Goal: Task Accomplishment & Management: Use online tool/utility

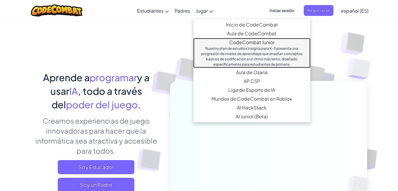
click at [246, 56] on div "Nuestro plan de estudios insignia para K-5 presenta una progresión de niveles d…" at bounding box center [251, 56] width 105 height 21
click at [243, 42] on link "CodeCombat Junior Nuestro plan de estudios insignia para K-5 presenta una progr…" at bounding box center [251, 53] width 117 height 30
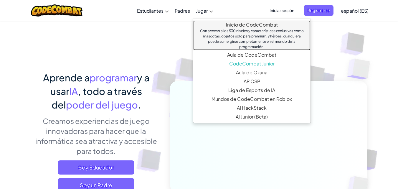
click at [235, 23] on link "Inicio de CodeCombat Con acceso a los 530 niveles y características exclusivas …" at bounding box center [251, 35] width 117 height 30
click at [234, 25] on link "Inicio de CodeCombat Con acceso a los 530 niveles y características exclusivas …" at bounding box center [251, 35] width 117 height 30
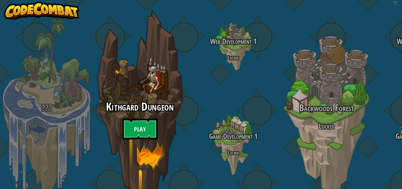
click at [133, 67] on div "Kithgard Dungeon Play" at bounding box center [140, 112] width 112 height 224
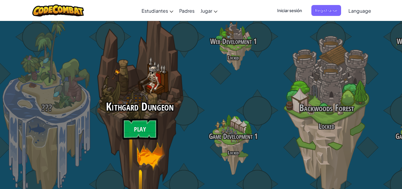
select select "es-ES"
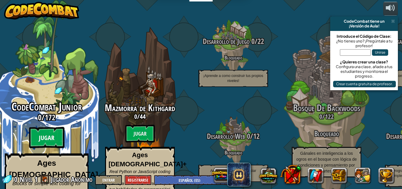
click at [50, 127] on btn "Jugar" at bounding box center [46, 137] width 35 height 21
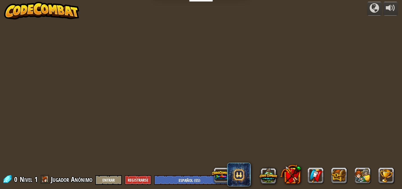
select select "es-ES"
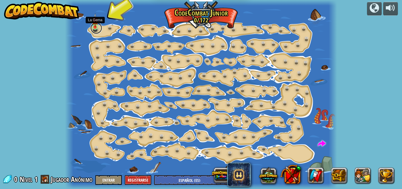
click at [97, 29] on link at bounding box center [96, 28] width 12 height 12
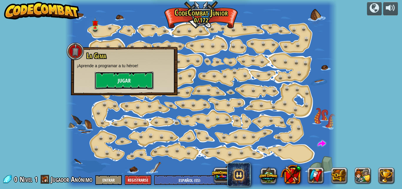
click at [131, 81] on button "Jugar" at bounding box center [124, 81] width 59 height 18
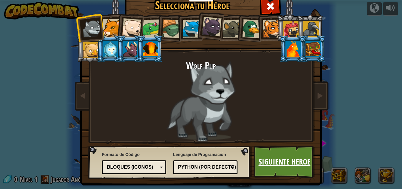
click at [292, 165] on link "Siguiente Heroe" at bounding box center [285, 161] width 62 height 32
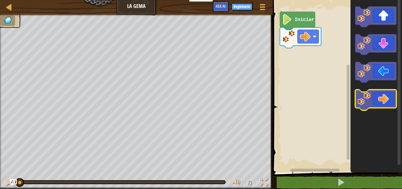
click at [386, 99] on icon "Espacio de trabajo de Blockly" at bounding box center [375, 100] width 41 height 21
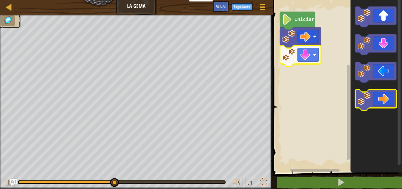
click at [373, 101] on icon "Espacio de trabajo de Blockly" at bounding box center [375, 100] width 41 height 21
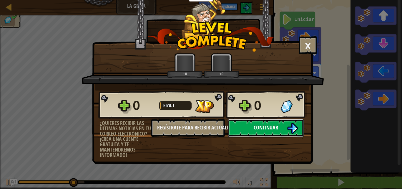
click at [287, 127] on button "Continuar" at bounding box center [266, 128] width 76 height 18
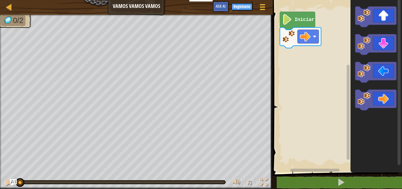
click at [284, 27] on icon "Espacio de trabajo de Blockly" at bounding box center [297, 21] width 35 height 18
click at [363, 103] on image "Espacio de trabajo de Blockly" at bounding box center [364, 98] width 13 height 13
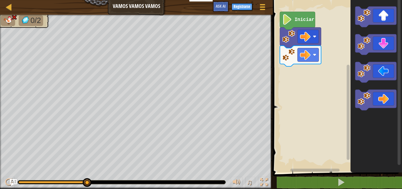
click at [339, 79] on rect "Espacio de trabajo de Blockly" at bounding box center [336, 84] width 131 height 175
click at [343, 77] on rect "Espacio de trabajo de Blockly" at bounding box center [336, 84] width 131 height 175
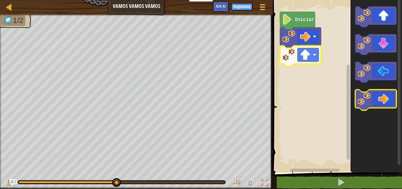
click at [372, 96] on icon "Espacio de trabajo de Blockly" at bounding box center [375, 100] width 41 height 21
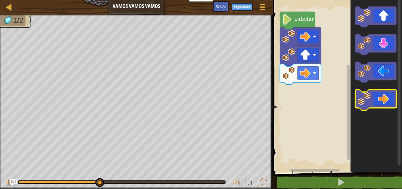
click at [374, 95] on icon "Espacio de trabajo de Blockly" at bounding box center [375, 100] width 41 height 21
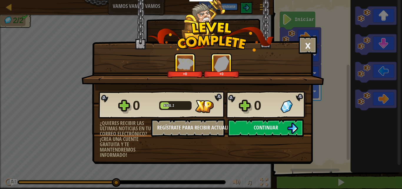
click at [250, 116] on div "0 Nivel 2 0" at bounding box center [202, 105] width 209 height 28
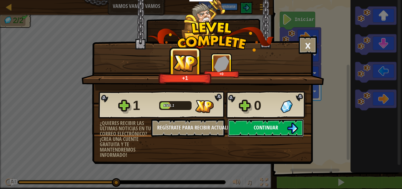
click at [248, 122] on button "Continuar" at bounding box center [266, 128] width 76 height 18
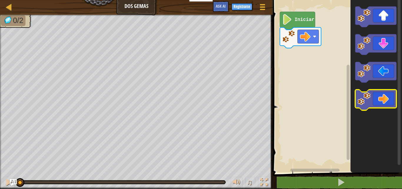
click at [391, 101] on icon "Espacio de trabajo de Blockly" at bounding box center [375, 100] width 41 height 21
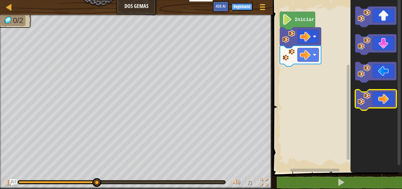
click at [390, 101] on icon "Espacio de trabajo de Blockly" at bounding box center [375, 100] width 41 height 21
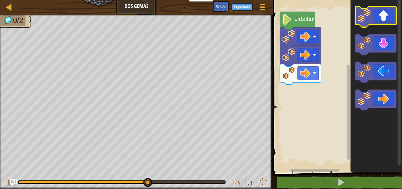
click at [384, 20] on icon "Espacio de trabajo de Blockly" at bounding box center [375, 16] width 41 height 21
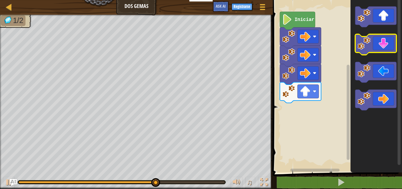
click at [386, 51] on icon "Espacio de trabajo de Blockly" at bounding box center [375, 44] width 41 height 21
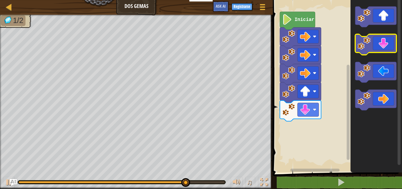
click at [381, 45] on icon "Espacio de trabajo de Blockly" at bounding box center [375, 44] width 41 height 21
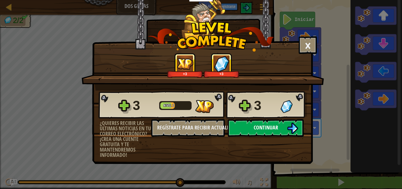
click at [281, 125] on button "Continuar" at bounding box center [266, 128] width 76 height 18
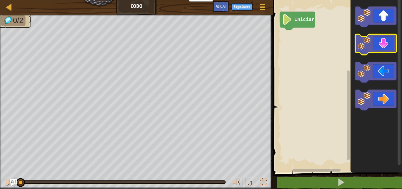
click at [389, 47] on icon "Espacio de trabajo de Blockly" at bounding box center [375, 44] width 41 height 21
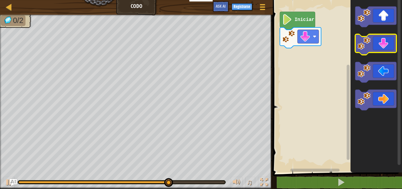
click at [385, 48] on icon "Espacio de trabajo de Blockly" at bounding box center [375, 44] width 41 height 21
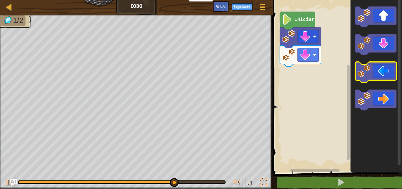
click at [394, 78] on icon "Espacio de trabajo de Blockly" at bounding box center [375, 72] width 41 height 21
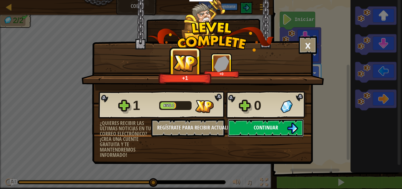
click at [260, 125] on span "Continuar" at bounding box center [266, 127] width 24 height 7
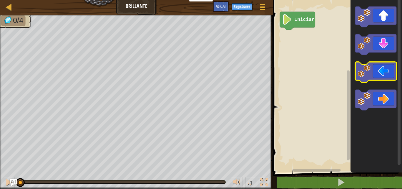
click at [382, 72] on icon "Espacio de trabajo de Blockly" at bounding box center [375, 72] width 41 height 21
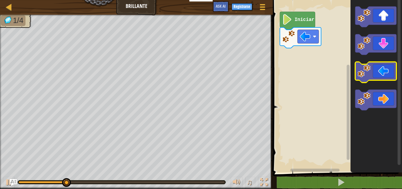
click at [382, 71] on icon "Espacio de trabajo de Blockly" at bounding box center [375, 72] width 41 height 21
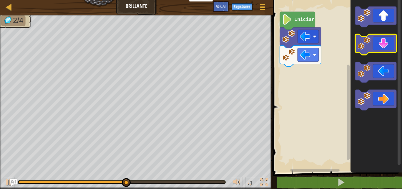
click at [386, 50] on icon "Espacio de trabajo de Blockly" at bounding box center [375, 44] width 41 height 21
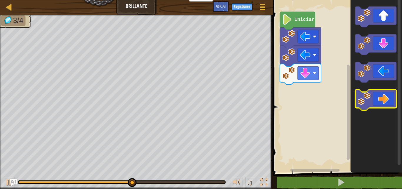
click at [385, 96] on icon "Espacio de trabajo de Blockly" at bounding box center [375, 100] width 41 height 21
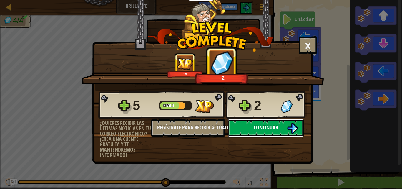
click at [271, 125] on span "Continuar" at bounding box center [266, 127] width 24 height 7
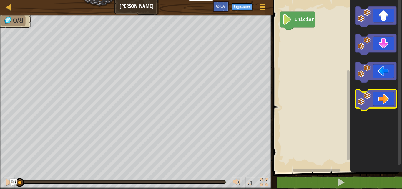
click at [384, 102] on icon "Espacio de trabajo de Blockly" at bounding box center [375, 100] width 41 height 21
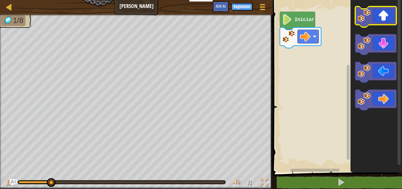
click at [388, 14] on icon "Espacio de trabajo de Blockly" at bounding box center [375, 16] width 41 height 21
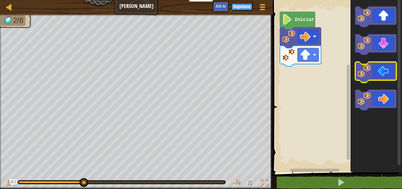
click at [385, 76] on icon "Espacio de trabajo de Blockly" at bounding box center [375, 72] width 41 height 21
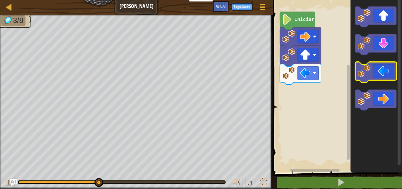
click at [381, 77] on icon "Espacio de trabajo de Blockly" at bounding box center [375, 72] width 41 height 21
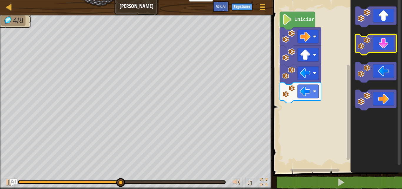
click at [378, 51] on icon "Espacio de trabajo de Blockly" at bounding box center [375, 44] width 41 height 21
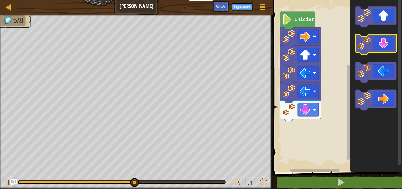
click at [376, 50] on icon "Espacio de trabajo de Blockly" at bounding box center [375, 44] width 41 height 21
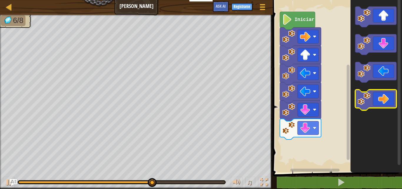
click at [381, 100] on icon "Espacio de trabajo de Blockly" at bounding box center [375, 100] width 41 height 21
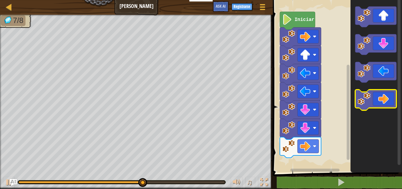
click at [381, 99] on icon "Espacio de trabajo de Blockly" at bounding box center [375, 100] width 41 height 21
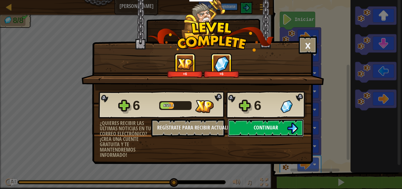
click at [268, 133] on button "Continuar" at bounding box center [266, 128] width 76 height 18
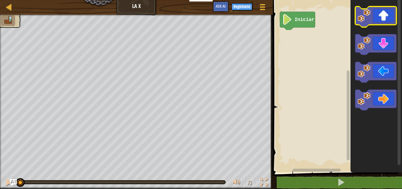
click at [377, 17] on icon "Espacio de trabajo de Blockly" at bounding box center [375, 16] width 41 height 21
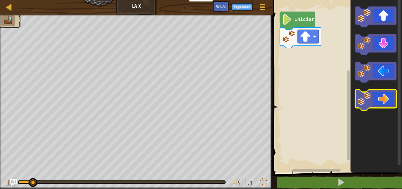
click at [382, 106] on rect "Espacio de trabajo de Blockly" at bounding box center [375, 100] width 41 height 21
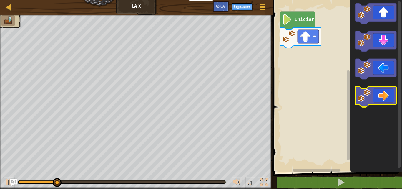
click at [381, 101] on icon "Espacio de trabajo de Blockly" at bounding box center [375, 96] width 41 height 21
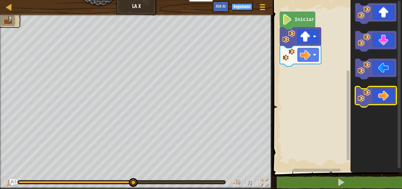
click at [380, 97] on icon "Espacio de trabajo de Blockly" at bounding box center [375, 96] width 41 height 21
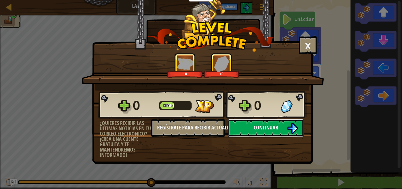
drag, startPoint x: 257, startPoint y: 126, endPoint x: 262, endPoint y: 125, distance: 5.1
click at [262, 125] on span "Continuar" at bounding box center [266, 127] width 24 height 7
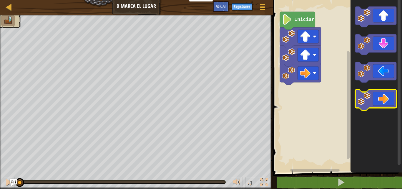
click at [368, 105] on icon "Espacio de trabajo de Blockly" at bounding box center [375, 100] width 41 height 21
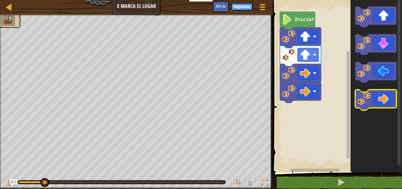
click at [371, 102] on image "Espacio de trabajo de Blockly" at bounding box center [364, 98] width 13 height 13
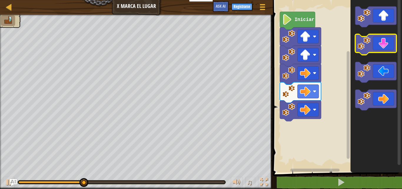
click at [387, 48] on icon "Espacio de trabajo de Blockly" at bounding box center [375, 44] width 41 height 21
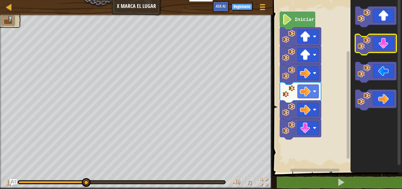
click at [389, 52] on icon "Espacio de trabajo de Blockly" at bounding box center [375, 44] width 41 height 21
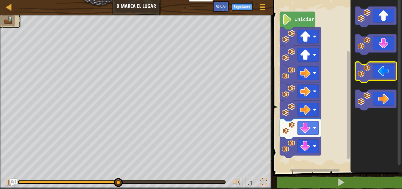
click at [380, 76] on icon "Espacio de trabajo de Blockly" at bounding box center [375, 72] width 41 height 21
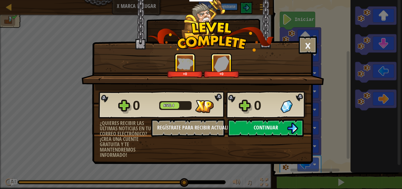
click at [253, 125] on button "Continuar" at bounding box center [266, 128] width 76 height 18
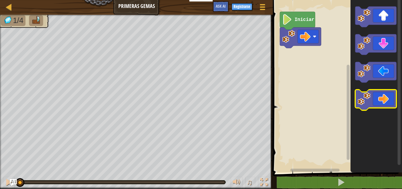
click at [390, 98] on icon "Espacio de trabajo de Blockly" at bounding box center [375, 100] width 41 height 21
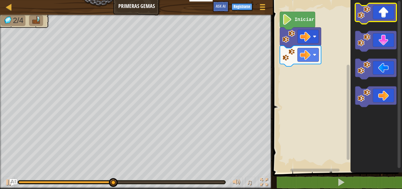
click at [386, 11] on icon "Espacio de trabajo de Blockly" at bounding box center [375, 13] width 41 height 21
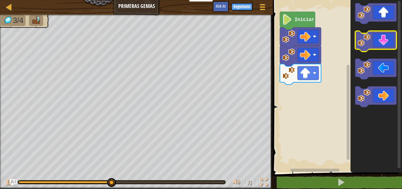
click at [387, 39] on icon "Espacio de trabajo de Blockly" at bounding box center [375, 41] width 41 height 21
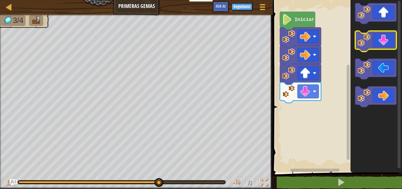
click at [382, 42] on icon "Espacio de trabajo de Blockly" at bounding box center [375, 41] width 41 height 21
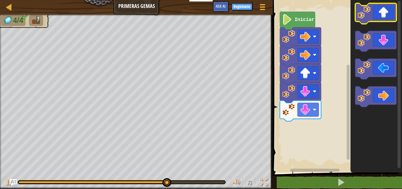
click at [376, 17] on icon "Espacio de trabajo de Blockly" at bounding box center [375, 13] width 41 height 21
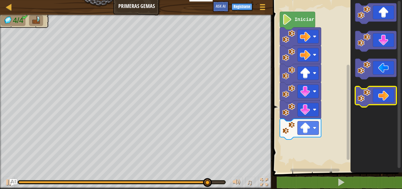
click at [382, 95] on icon "Espacio de trabajo de Blockly" at bounding box center [375, 96] width 41 height 21
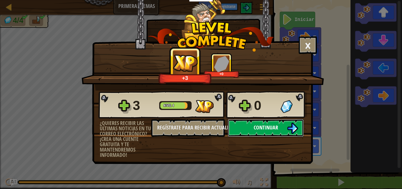
click at [276, 127] on span "Continuar" at bounding box center [266, 127] width 24 height 7
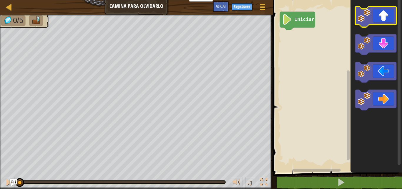
click at [370, 23] on g "Espacio de trabajo de Blockly" at bounding box center [375, 16] width 41 height 21
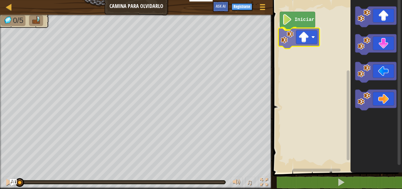
click at [300, 40] on div "Iniciar" at bounding box center [336, 84] width 131 height 175
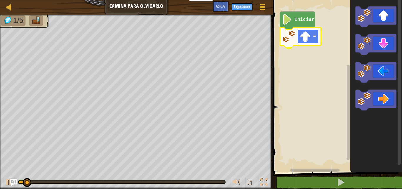
click at [315, 35] on image "Espacio de trabajo de Blockly" at bounding box center [315, 37] width 4 height 4
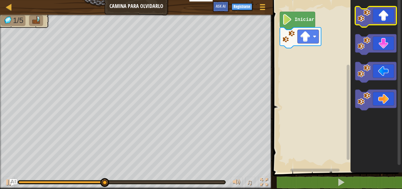
click at [372, 9] on icon "Espacio de trabajo de Blockly" at bounding box center [375, 16] width 41 height 21
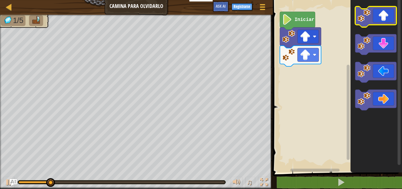
click at [381, 11] on icon "Espacio de trabajo de Blockly" at bounding box center [375, 16] width 41 height 21
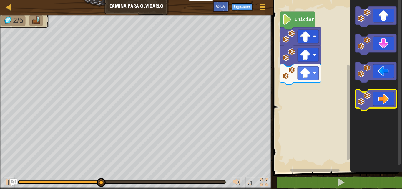
click at [394, 103] on icon "Espacio de trabajo de Blockly" at bounding box center [375, 100] width 41 height 21
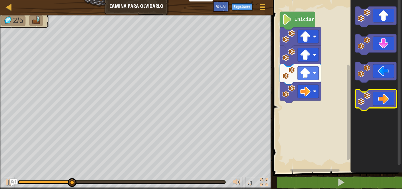
click at [393, 102] on icon "Espacio de trabajo de Blockly" at bounding box center [375, 100] width 41 height 21
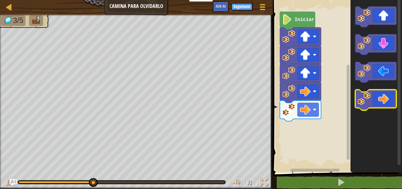
click at [391, 101] on icon "Espacio de trabajo de Blockly" at bounding box center [375, 100] width 41 height 21
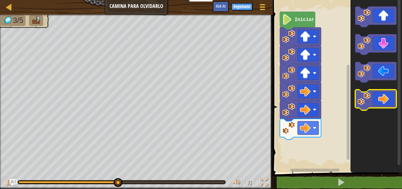
click at [385, 90] on icon "Espacio de trabajo de Blockly" at bounding box center [375, 100] width 41 height 21
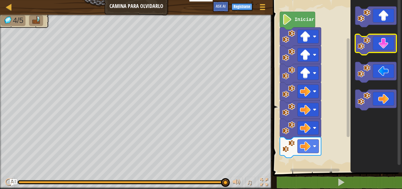
click at [384, 42] on icon "Espacio de trabajo de Blockly" at bounding box center [375, 44] width 41 height 21
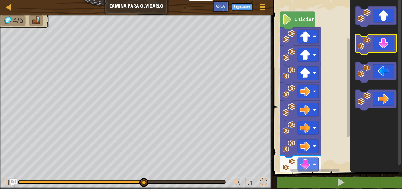
click at [382, 42] on icon "Espacio de trabajo de Blockly" at bounding box center [375, 44] width 41 height 21
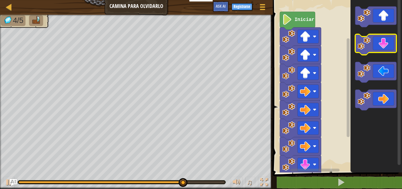
click at [380, 44] on icon "Espacio de trabajo de Blockly" at bounding box center [375, 44] width 41 height 21
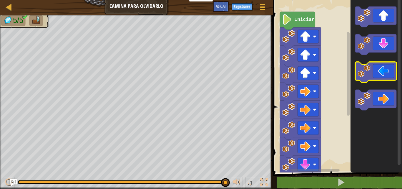
click at [373, 73] on icon "Espacio de trabajo de Blockly" at bounding box center [375, 72] width 41 height 21
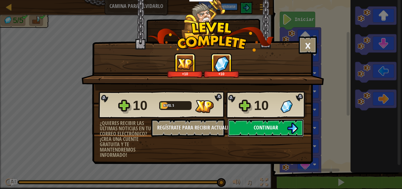
click at [249, 131] on button "Continuar" at bounding box center [266, 128] width 76 height 18
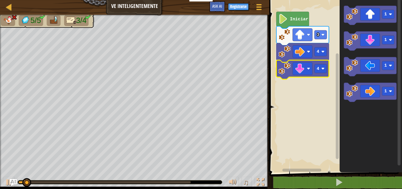
click at [324, 101] on rect "Espacio de trabajo de Blockly" at bounding box center [335, 84] width 135 height 175
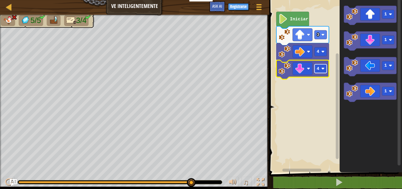
click at [321, 67] on rect "Espacio de trabajo de Blockly" at bounding box center [320, 68] width 12 height 9
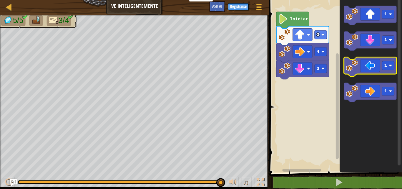
click at [371, 67] on icon "Espacio de trabajo de Blockly" at bounding box center [370, 66] width 53 height 19
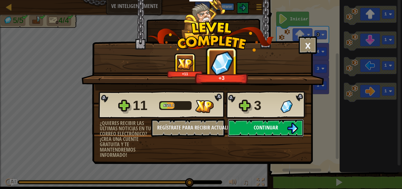
click at [293, 131] on button "Continuar" at bounding box center [266, 128] width 76 height 18
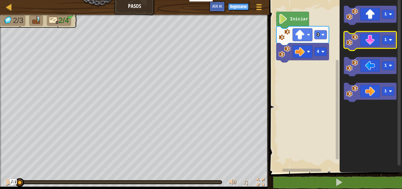
click at [371, 39] on icon "Espacio de trabajo de Blockly" at bounding box center [370, 41] width 53 height 19
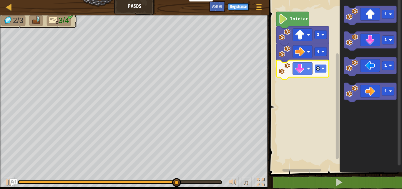
click at [322, 68] on image "Espacio de trabajo de Blockly" at bounding box center [322, 68] width 3 height 3
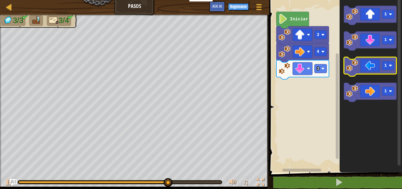
click at [365, 67] on icon "Espacio de trabajo de Blockly" at bounding box center [370, 66] width 53 height 19
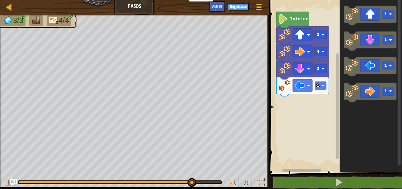
click at [324, 89] on rect "Espacio de trabajo de Blockly" at bounding box center [320, 85] width 12 height 9
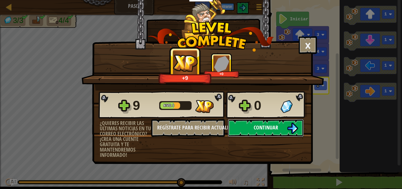
click at [285, 129] on button "Continuar" at bounding box center [266, 128] width 76 height 18
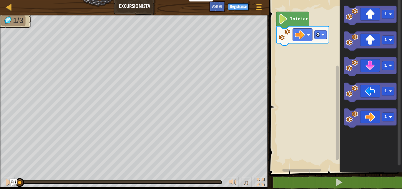
click at [281, 57] on rect "Espacio de trabajo de Blockly" at bounding box center [335, 84] width 135 height 175
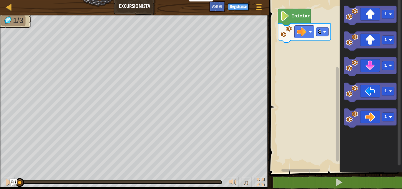
click at [302, 54] on rect "Espacio de trabajo de Blockly" at bounding box center [335, 84] width 135 height 175
click at [382, 46] on icon "Espacio de trabajo de Blockly" at bounding box center [370, 41] width 53 height 19
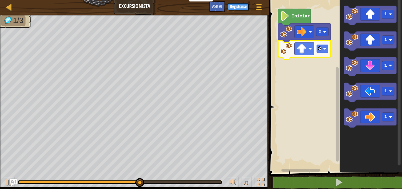
click at [327, 52] on rect "Espacio de trabajo de Blockly" at bounding box center [322, 48] width 12 height 9
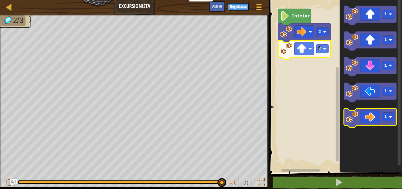
click at [376, 122] on icon "Espacio de trabajo de Blockly" at bounding box center [370, 117] width 53 height 19
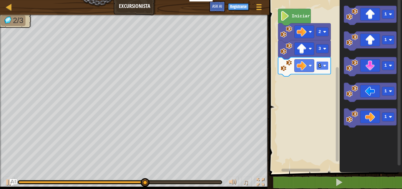
click at [326, 66] on image "Espacio de trabajo de Blockly" at bounding box center [324, 65] width 3 height 3
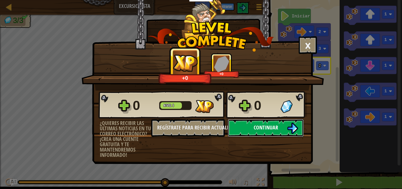
click at [258, 125] on span "Continuar" at bounding box center [266, 127] width 24 height 7
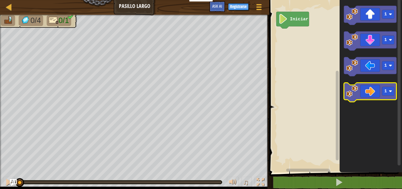
click at [365, 92] on icon "Espacio de trabajo de Blockly" at bounding box center [370, 92] width 53 height 19
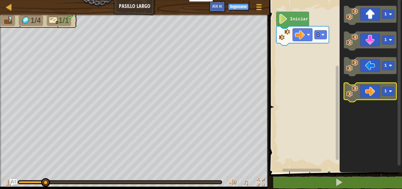
click at [388, 92] on rect "Espacio de trabajo de Blockly" at bounding box center [388, 91] width 12 height 9
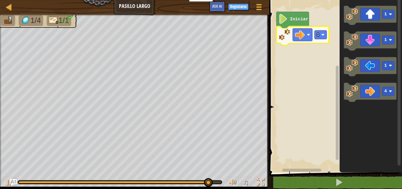
click at [343, 19] on div "Iniciar 1 1 1 1 4" at bounding box center [335, 84] width 135 height 175
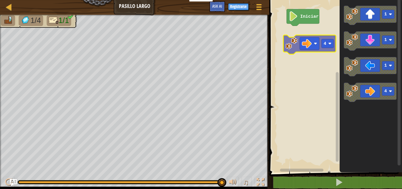
click at [313, 42] on div "Iniciar 1 1 1 4 4" at bounding box center [335, 84] width 135 height 175
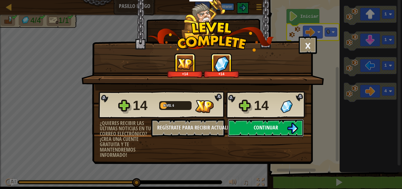
click at [287, 127] on img at bounding box center [292, 127] width 11 height 11
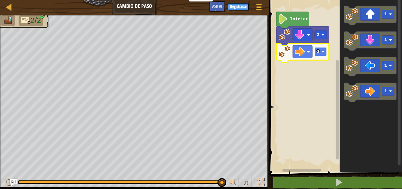
click at [324, 54] on g "3" at bounding box center [320, 51] width 12 height 9
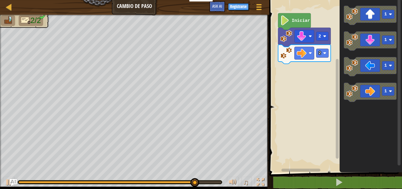
click at [282, 83] on rect "Espacio de trabajo de Blockly" at bounding box center [335, 84] width 135 height 175
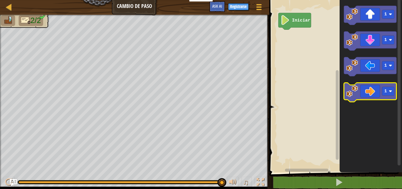
click at [372, 91] on icon "Espacio de trabajo de Blockly" at bounding box center [370, 92] width 53 height 19
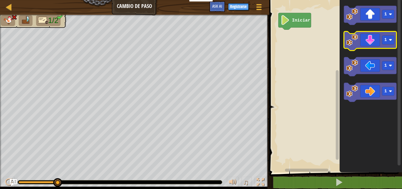
click at [375, 38] on icon "Espacio de trabajo de Blockly" at bounding box center [370, 41] width 53 height 19
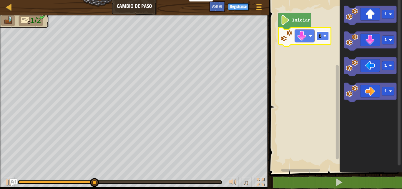
click at [325, 36] on image "Espacio de trabajo de Blockly" at bounding box center [324, 35] width 3 height 3
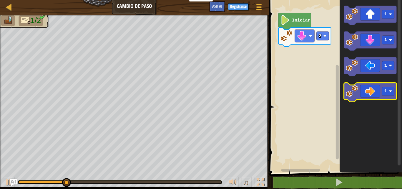
click at [361, 87] on icon "Espacio de trabajo de Blockly" at bounding box center [370, 92] width 53 height 19
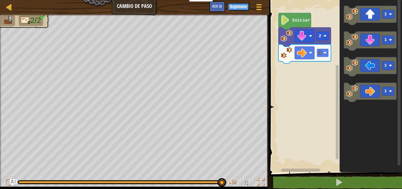
click at [327, 54] on rect "Espacio de trabajo de Blockly" at bounding box center [323, 52] width 12 height 9
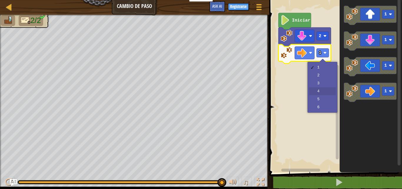
drag, startPoint x: 322, startPoint y: 89, endPoint x: 324, endPoint y: 87, distance: 3.2
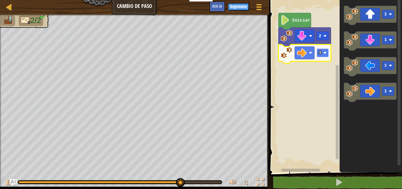
click at [326, 56] on rect "Espacio de trabajo de Blockly" at bounding box center [323, 52] width 12 height 9
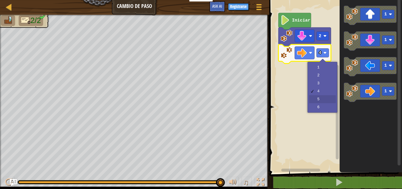
drag, startPoint x: 327, startPoint y: 96, endPoint x: 329, endPoint y: 94, distance: 3.4
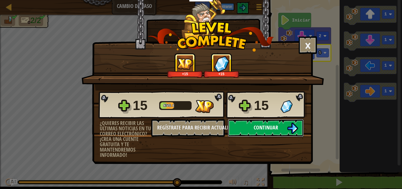
click at [285, 125] on button "Continuar" at bounding box center [266, 128] width 76 height 18
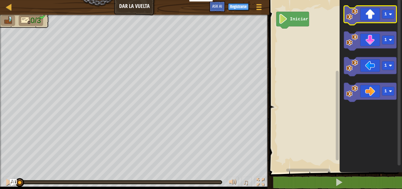
click at [375, 18] on icon "Espacio de trabajo de Blockly" at bounding box center [370, 15] width 53 height 19
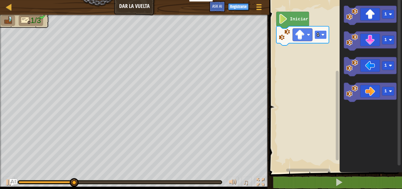
click at [325, 38] on rect "Espacio de trabajo de Blockly" at bounding box center [320, 34] width 12 height 9
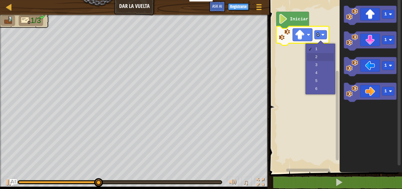
drag, startPoint x: 319, startPoint y: 58, endPoint x: 319, endPoint y: 55, distance: 3.3
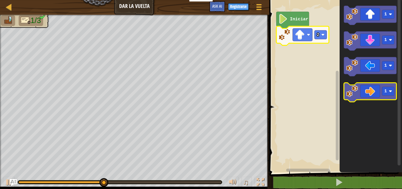
click at [366, 91] on icon "Espacio de trabajo de Blockly" at bounding box center [370, 92] width 53 height 19
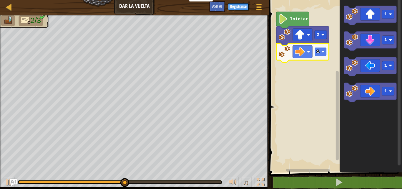
click at [325, 49] on rect "Espacio de trabajo de Blockly" at bounding box center [320, 51] width 12 height 9
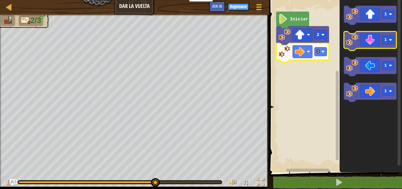
click at [374, 44] on icon "Espacio de trabajo de Blockly" at bounding box center [370, 41] width 53 height 19
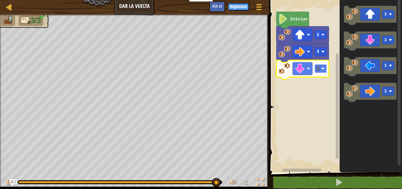
click at [325, 68] on rect "Espacio de trabajo de Blockly" at bounding box center [320, 68] width 12 height 9
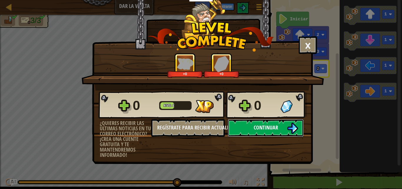
drag, startPoint x: 247, startPoint y: 131, endPoint x: 249, endPoint y: 128, distance: 4.0
click at [249, 128] on button "Continuar" at bounding box center [266, 128] width 76 height 18
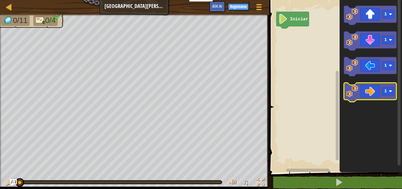
click at [365, 92] on icon "Espacio de trabajo de Blockly" at bounding box center [370, 92] width 53 height 19
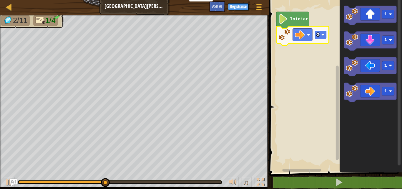
click at [321, 35] on rect "Espacio de trabajo de Blockly" at bounding box center [320, 34] width 12 height 9
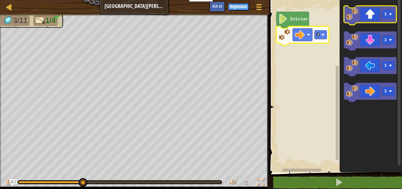
click at [369, 14] on icon "Espacio de trabajo de Blockly" at bounding box center [370, 15] width 53 height 19
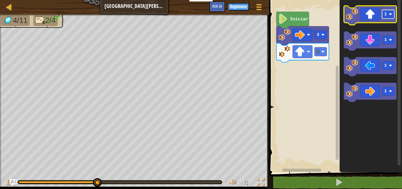
click at [388, 17] on rect "Espacio de trabajo de Blockly" at bounding box center [388, 14] width 12 height 9
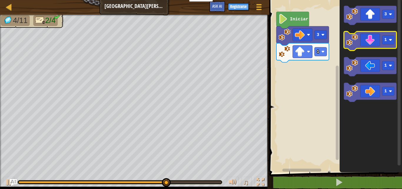
click at [361, 42] on icon "Espacio de trabajo de Blockly" at bounding box center [370, 41] width 53 height 19
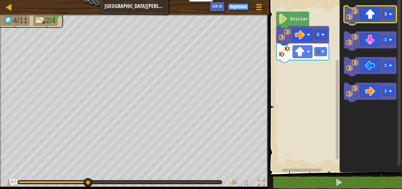
click at [374, 20] on icon "Espacio de trabajo de Blockly" at bounding box center [370, 15] width 53 height 19
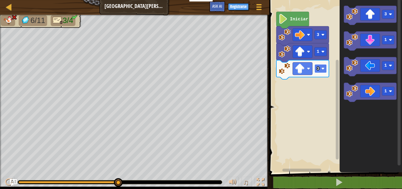
click at [318, 66] on text "3" at bounding box center [318, 68] width 3 height 5
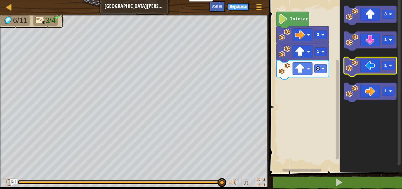
click at [366, 67] on icon "Espacio de trabajo de Blockly" at bounding box center [370, 66] width 53 height 19
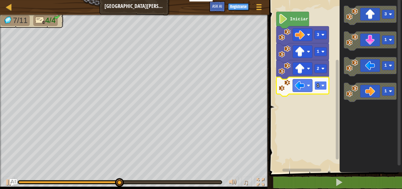
click at [322, 85] on g "1" at bounding box center [320, 85] width 12 height 9
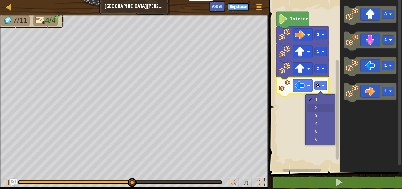
drag, startPoint x: 317, startPoint y: 105, endPoint x: 321, endPoint y: 104, distance: 3.8
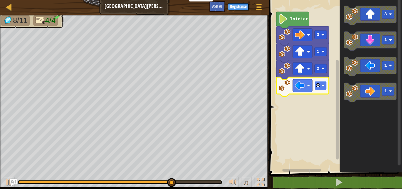
click at [322, 88] on rect "Espacio de trabajo de Blockly" at bounding box center [320, 85] width 12 height 9
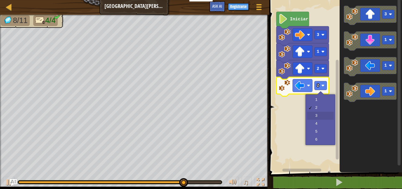
drag, startPoint x: 322, startPoint y: 112, endPoint x: 320, endPoint y: 109, distance: 3.4
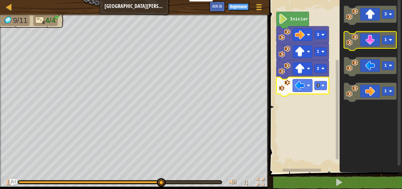
click at [380, 47] on icon "Espacio de trabajo de Blockly" at bounding box center [370, 41] width 53 height 19
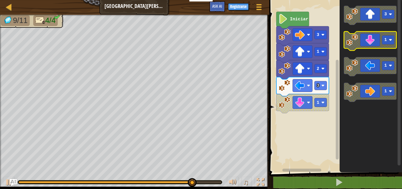
click at [376, 38] on icon "Espacio de trabajo de Blockly" at bounding box center [370, 41] width 53 height 19
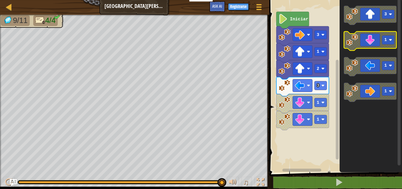
click at [372, 45] on icon "Espacio de trabajo de Blockly" at bounding box center [370, 41] width 53 height 19
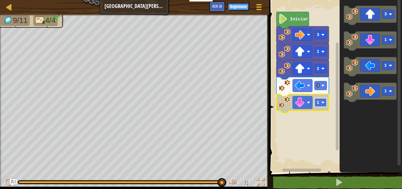
click at [324, 105] on rect "Espacio de trabajo de Blockly" at bounding box center [320, 102] width 12 height 9
click at [323, 104] on image "Espacio de trabajo de Blockly" at bounding box center [322, 102] width 3 height 3
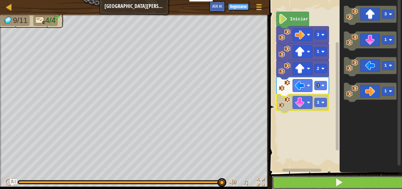
click at [338, 183] on span at bounding box center [339, 182] width 8 height 8
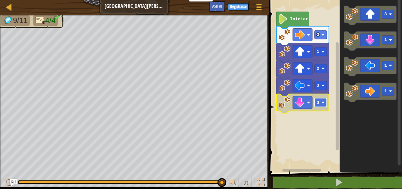
click at [327, 104] on rect "Espacio de trabajo de Blockly" at bounding box center [320, 102] width 12 height 9
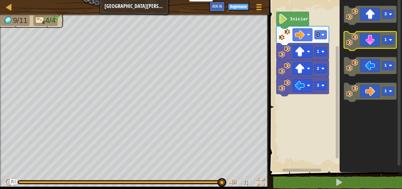
click at [397, 43] on div "Iniciar 3 1 2 3 3 1 1 1" at bounding box center [335, 84] width 135 height 175
click at [388, 40] on rect "Espacio de trabajo de Blockly" at bounding box center [388, 40] width 12 height 9
click at [374, 43] on icon "Espacio de trabajo de Blockly" at bounding box center [370, 41] width 53 height 19
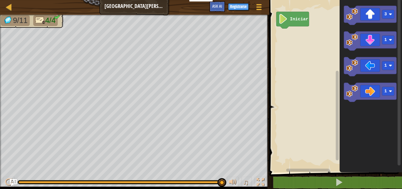
click at [369, 33] on icon "3 1 1 1" at bounding box center [371, 84] width 62 height 175
click at [370, 40] on icon "Espacio de trabajo de Blockly" at bounding box center [370, 41] width 53 height 19
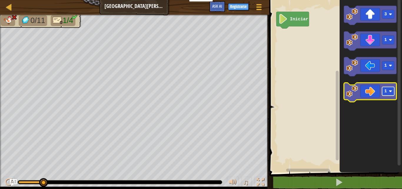
click at [392, 95] on rect "Espacio de trabajo de Blockly" at bounding box center [388, 91] width 12 height 9
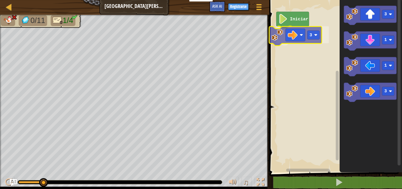
click at [296, 37] on div "Iniciar 3 3 1 1 3 3" at bounding box center [335, 84] width 135 height 175
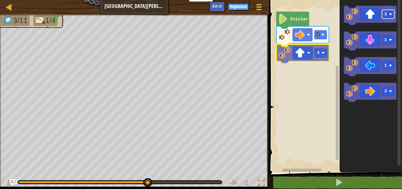
click at [322, 54] on div "3 3 Iniciar 3 1 1 3 3" at bounding box center [335, 84] width 135 height 175
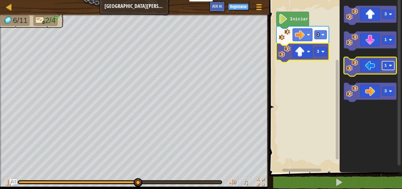
click at [392, 64] on image "Espacio de trabajo de Blockly" at bounding box center [390, 65] width 3 height 3
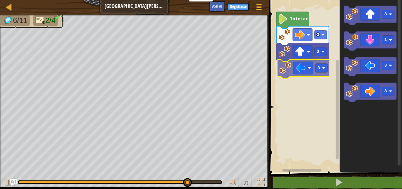
click at [297, 73] on div "3 3 3 Iniciar 3 1 3 3 3" at bounding box center [335, 84] width 135 height 175
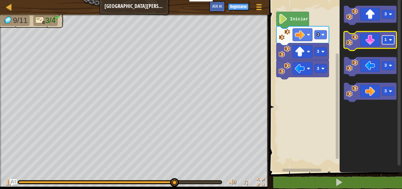
click at [389, 42] on rect "Espacio de trabajo de Blockly" at bounding box center [388, 40] width 12 height 9
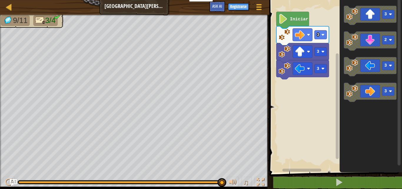
click at [211, 101] on div "Mapa Gran Plaza [PERSON_NAME] Menú del Juego Registrarse Ask AI 1 ההההההההההההה…" at bounding box center [201, 94] width 402 height 189
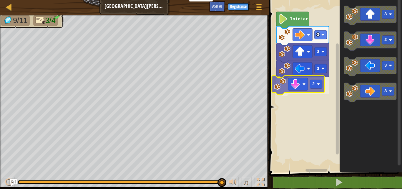
click at [312, 85] on div "3 3 3 2 Iniciar 3 2 3 3 2" at bounding box center [335, 84] width 135 height 175
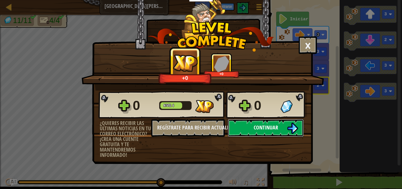
click at [264, 129] on span "Continuar" at bounding box center [266, 127] width 24 height 7
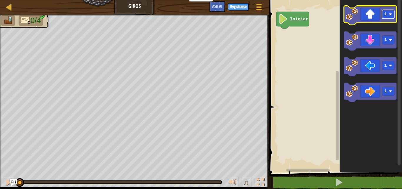
click at [388, 14] on rect "Espacio de trabajo de Blockly" at bounding box center [388, 14] width 12 height 9
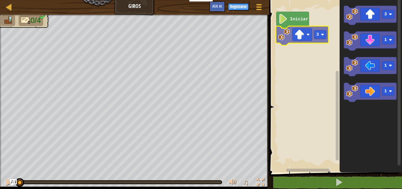
click at [307, 29] on div "Iniciar 3 3 1 1 1 3" at bounding box center [335, 84] width 135 height 175
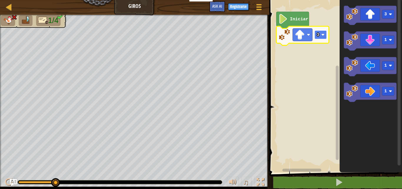
click at [323, 36] on g "3" at bounding box center [320, 34] width 12 height 9
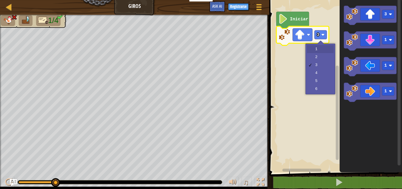
drag, startPoint x: 320, startPoint y: 49, endPoint x: 321, endPoint y: 45, distance: 4.2
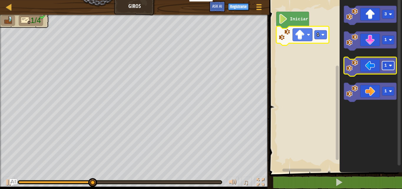
click at [393, 67] on rect "Espacio de trabajo de Blockly" at bounding box center [388, 65] width 12 height 9
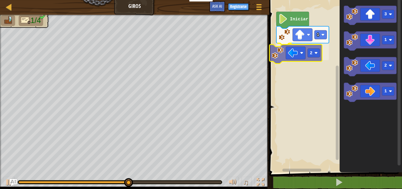
click at [307, 57] on div "Iniciar 1 2 3 1 2 1 2" at bounding box center [335, 84] width 135 height 175
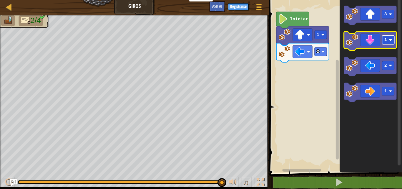
click at [387, 38] on rect "Espacio de trabajo de Blockly" at bounding box center [388, 40] width 12 height 9
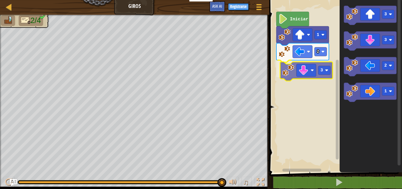
click at [304, 68] on div "Iniciar 1 2 3 3 3 2 1 3" at bounding box center [335, 84] width 135 height 175
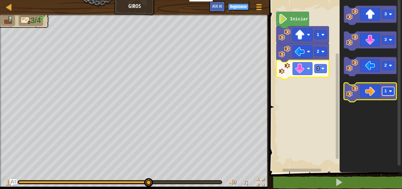
click at [387, 91] on rect "Espacio de trabajo de Blockly" at bounding box center [388, 91] width 12 height 9
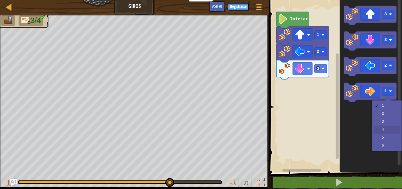
drag, startPoint x: 383, startPoint y: 126, endPoint x: 379, endPoint y: 118, distance: 9.0
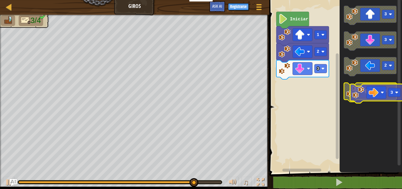
click at [382, 95] on g "3" at bounding box center [370, 92] width 53 height 19
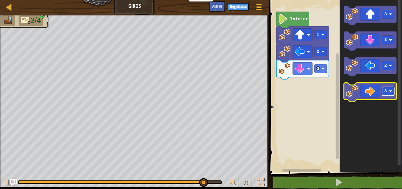
click at [390, 91] on image "Espacio de trabajo de Blockly" at bounding box center [390, 91] width 3 height 3
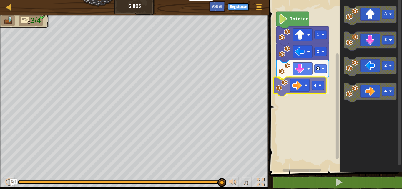
click at [309, 84] on div "Iniciar 1 2 3 4 3 3 2 4 4" at bounding box center [335, 84] width 135 height 175
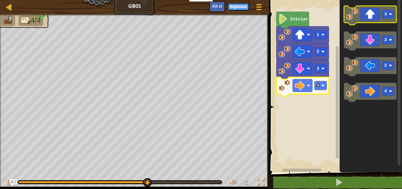
click at [390, 14] on image "Espacio de trabajo de Blockly" at bounding box center [390, 14] width 3 height 3
click at [360, 21] on g "3" at bounding box center [370, 15] width 53 height 19
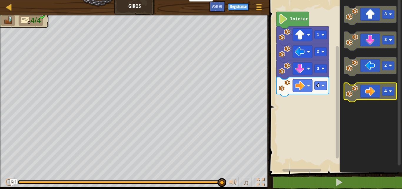
click at [351, 61] on g "3 3 2 4" at bounding box center [370, 54] width 53 height 96
click at [315, 109] on div "Iniciar 1 2 3 4 3 3 2 4" at bounding box center [335, 84] width 135 height 175
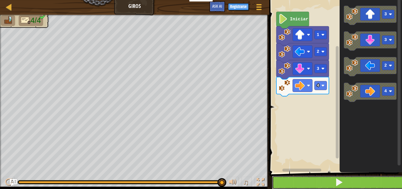
drag, startPoint x: 346, startPoint y: 183, endPoint x: 346, endPoint y: 177, distance: 5.6
click at [347, 181] on button at bounding box center [339, 182] width 135 height 14
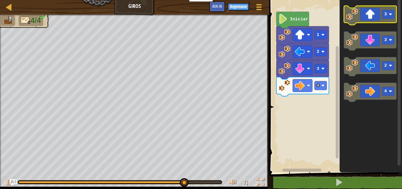
click at [367, 14] on icon "Espacio de trabajo de Blockly" at bounding box center [370, 15] width 53 height 19
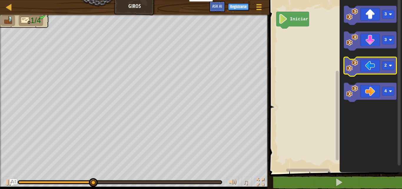
click at [369, 73] on g "3 3 2 4" at bounding box center [370, 54] width 53 height 96
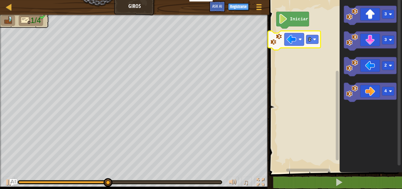
click at [294, 42] on div "Iniciar 3 3 2 4 2" at bounding box center [335, 84] width 135 height 175
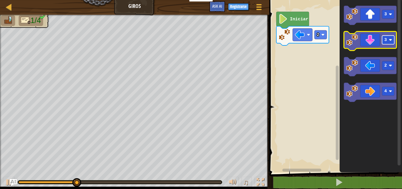
click at [390, 43] on rect "Espacio de trabajo de Blockly" at bounding box center [388, 40] width 12 height 9
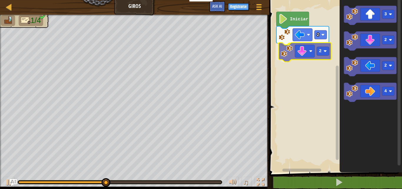
click at [300, 52] on div "2 2 Iniciar 3 2 2 4 2" at bounding box center [335, 84] width 135 height 175
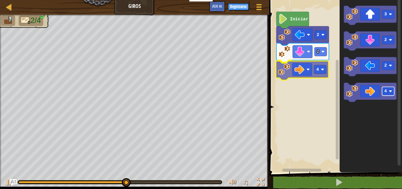
click at [310, 71] on div "2 2 4 Iniciar 3 2 2 4 4" at bounding box center [335, 84] width 135 height 175
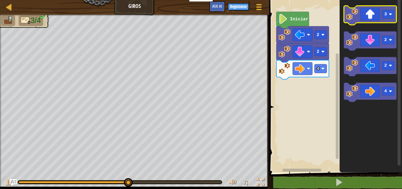
click at [383, 19] on icon "Espacio de trabajo de Blockly" at bounding box center [370, 15] width 53 height 19
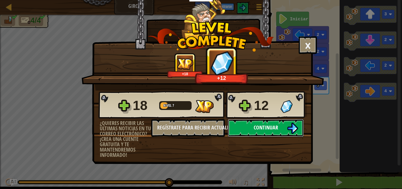
click at [291, 130] on img at bounding box center [292, 127] width 11 height 11
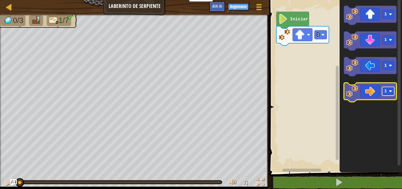
click at [388, 90] on rect "Espacio de trabajo de Blockly" at bounding box center [388, 91] width 12 height 9
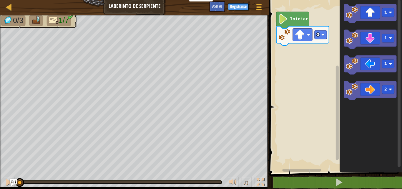
click at [301, 89] on div "3 Iniciar 1 1 1 2" at bounding box center [335, 84] width 135 height 175
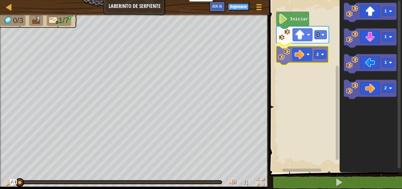
click at [277, 57] on div "3 2 Iniciar 1 1 1 2 2" at bounding box center [335, 84] width 135 height 175
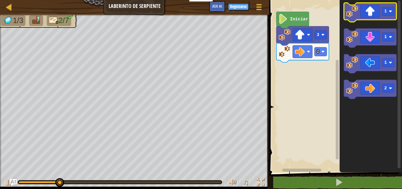
click at [379, 14] on icon "Espacio de trabajo de Blockly" at bounding box center [370, 12] width 53 height 19
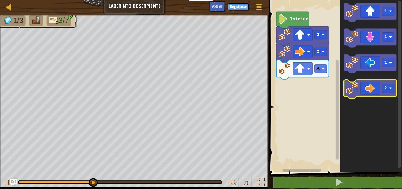
click at [381, 90] on icon "Espacio de trabajo de Blockly" at bounding box center [370, 89] width 53 height 19
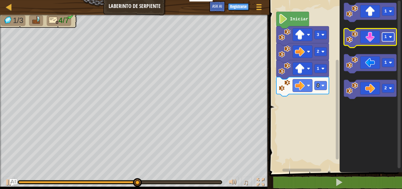
click at [388, 41] on rect "Espacio de trabajo de Blockly" at bounding box center [388, 37] width 12 height 9
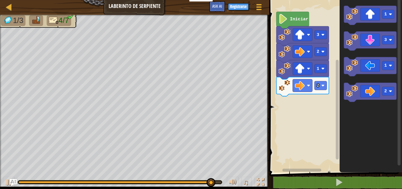
click at [329, 86] on div "3 2 1 2 Iniciar 1 3 1 2" at bounding box center [335, 84] width 135 height 175
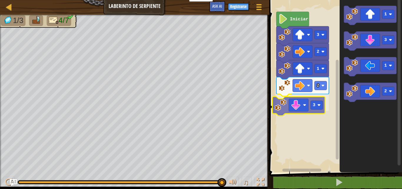
click at [311, 102] on div "3 2 1 2 3 Iniciar 1 3 1 2 3" at bounding box center [335, 84] width 135 height 175
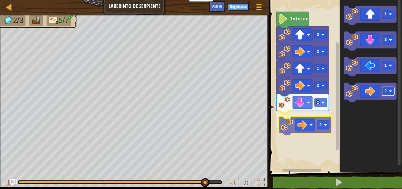
click at [322, 123] on div "Iniciar 3 2 1 2 2 2 1 3 1 2 2" at bounding box center [335, 84] width 135 height 175
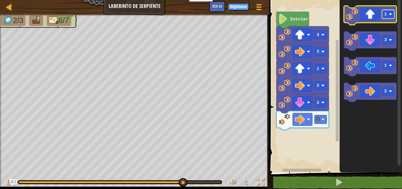
click at [385, 16] on text "1" at bounding box center [386, 14] width 3 height 5
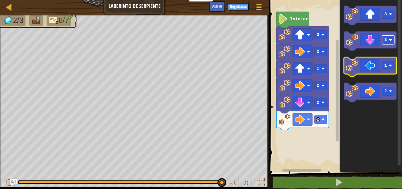
click at [378, 63] on g "3 3 1 2" at bounding box center [370, 54] width 53 height 96
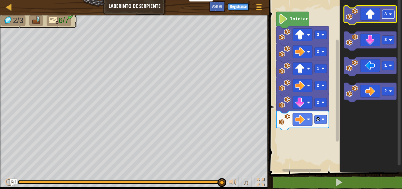
click at [389, 16] on rect "Espacio de trabajo de Blockly" at bounding box center [388, 14] width 12 height 9
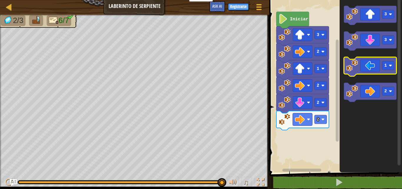
click at [361, 59] on g "3 3 1 2" at bounding box center [370, 54] width 53 height 96
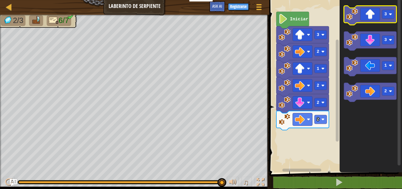
click at [367, 13] on icon "Espacio de trabajo de Blockly" at bounding box center [370, 15] width 53 height 19
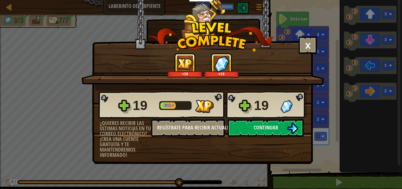
click at [292, 118] on div "19 Nivel 7 19" at bounding box center [202, 105] width 209 height 28
click at [285, 127] on button "Continuar" at bounding box center [266, 128] width 76 height 18
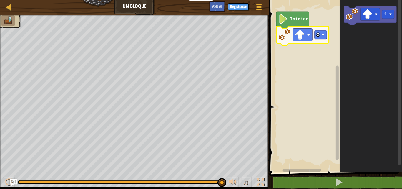
click at [389, 57] on icon "Espacio de trabajo de Blockly" at bounding box center [371, 84] width 62 height 175
click at [366, 60] on icon "Espacio de trabajo de Blockly" at bounding box center [371, 84] width 62 height 175
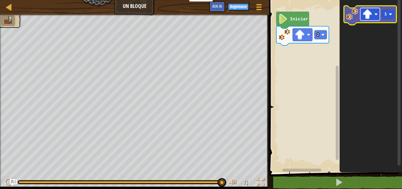
click at [367, 16] on image "Espacio de trabajo de Blockly" at bounding box center [367, 14] width 10 height 10
click at [355, 37] on icon "1" at bounding box center [371, 84] width 62 height 175
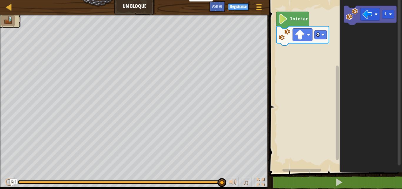
click at [359, 23] on g "1" at bounding box center [370, 15] width 53 height 19
click at [362, 16] on rect "Espacio de trabajo de Blockly" at bounding box center [370, 14] width 20 height 13
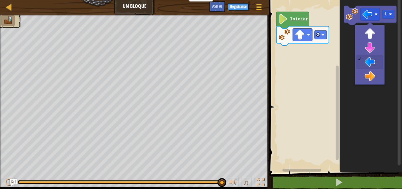
drag, startPoint x: 363, startPoint y: 58, endPoint x: 361, endPoint y: 53, distance: 5.9
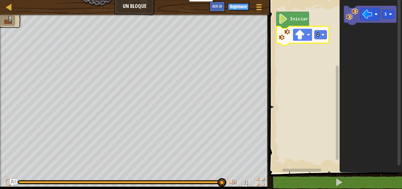
click at [302, 35] on image "Espacio de trabajo de Blockly" at bounding box center [300, 35] width 10 height 10
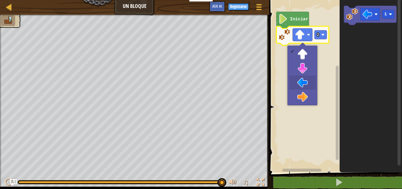
drag, startPoint x: 302, startPoint y: 89, endPoint x: 304, endPoint y: 83, distance: 6.0
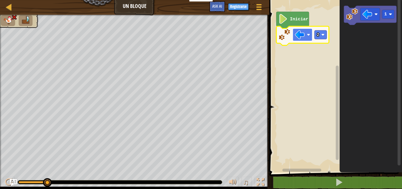
click at [306, 39] on rect "Espacio de trabajo de Blockly" at bounding box center [303, 35] width 20 height 13
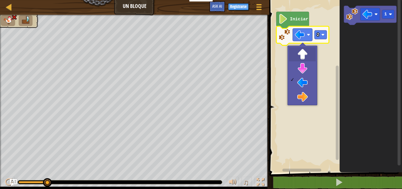
drag, startPoint x: 307, startPoint y: 53, endPoint x: 302, endPoint y: 55, distance: 5.4
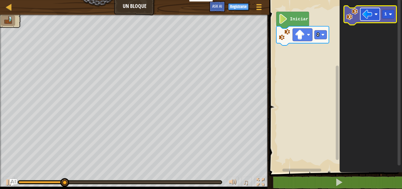
click at [364, 12] on image "Espacio de trabajo de Blockly" at bounding box center [367, 14] width 10 height 10
click at [376, 18] on rect "Espacio de trabajo de Blockly" at bounding box center [370, 14] width 20 height 13
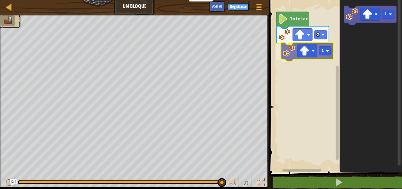
click at [282, 48] on div "Iniciar 2 1 1 1" at bounding box center [335, 84] width 135 height 175
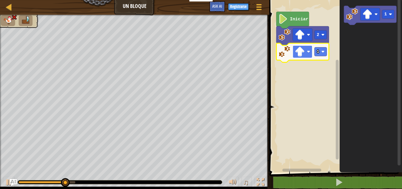
click at [300, 52] on image "Espacio de trabajo de Blockly" at bounding box center [300, 52] width 10 height 10
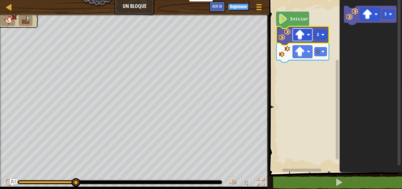
click at [310, 35] on rect "Espacio de trabajo de Blockly" at bounding box center [303, 35] width 20 height 13
click at [302, 50] on image "Espacio de trabajo de Blockly" at bounding box center [300, 52] width 10 height 10
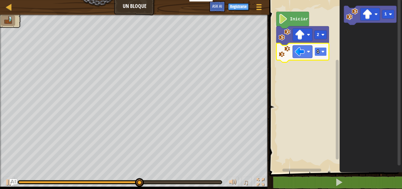
click at [322, 51] on image "Espacio de trabajo de Blockly" at bounding box center [322, 51] width 3 height 3
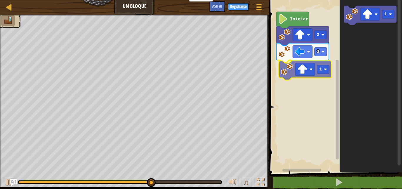
click at [291, 68] on div "Iniciar 2 3 1 1 1" at bounding box center [335, 84] width 135 height 175
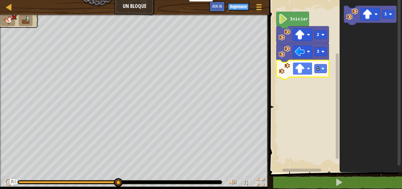
click at [302, 64] on rect "Espacio de trabajo de Blockly" at bounding box center [303, 68] width 20 height 13
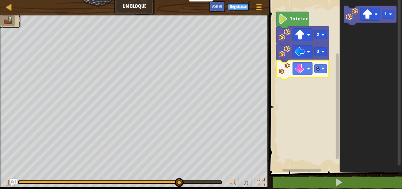
click at [318, 73] on icon "Espacio de trabajo de Blockly" at bounding box center [302, 69] width 53 height 19
click at [324, 69] on image "Espacio de trabajo de Blockly" at bounding box center [322, 68] width 3 height 3
click at [337, 37] on div "Iniciar 2 3 2 1" at bounding box center [335, 84] width 135 height 175
click at [329, 55] on div "Iniciar 2 3 2 1" at bounding box center [335, 84] width 135 height 175
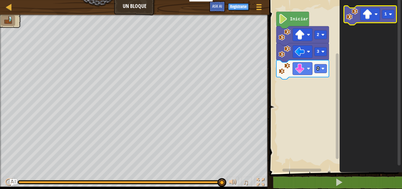
click at [349, 15] on image "Espacio de trabajo de Blockly" at bounding box center [352, 14] width 12 height 12
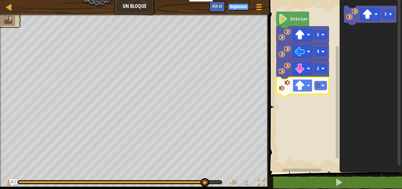
click at [305, 85] on image "Espacio de trabajo de Blockly" at bounding box center [300, 85] width 10 height 10
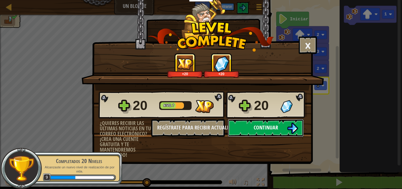
click at [295, 135] on button "Continuar" at bounding box center [266, 128] width 76 height 18
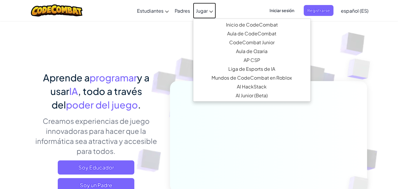
click at [211, 9] on link "Jugar" at bounding box center [204, 11] width 23 height 16
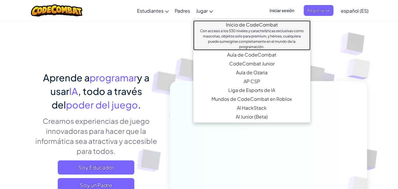
click at [228, 24] on link "Inicio de CodeCombat Con acceso a los 530 niveles y características exclusivas …" at bounding box center [251, 35] width 117 height 30
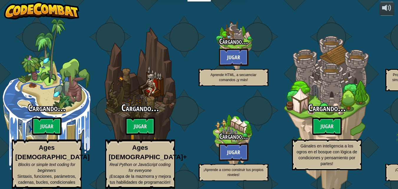
select select "es-ES"
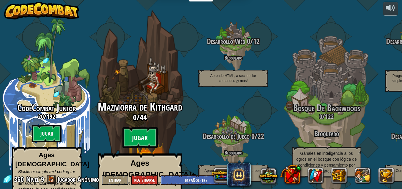
click at [145, 132] on btn "Jugar" at bounding box center [139, 137] width 35 height 21
select select "es-ES"
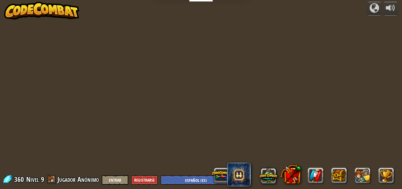
select select "es-ES"
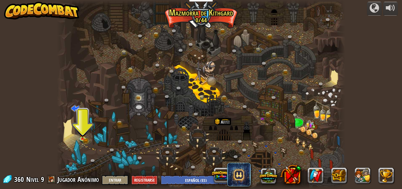
click at [91, 118] on div at bounding box center [201, 94] width 289 height 189
click at [80, 131] on div "Cañón retorcido (Bloqueado) Desafío: recoge la mayor cantidad de oro posible us…" at bounding box center [201, 94] width 289 height 189
click at [82, 137] on img at bounding box center [82, 130] width 7 height 15
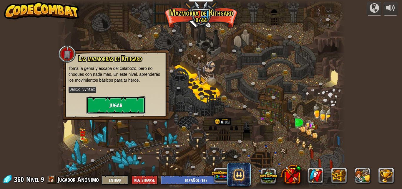
drag, startPoint x: 95, startPoint y: 110, endPoint x: 96, endPoint y: 107, distance: 3.4
click at [96, 107] on button "Jugar" at bounding box center [116, 105] width 59 height 18
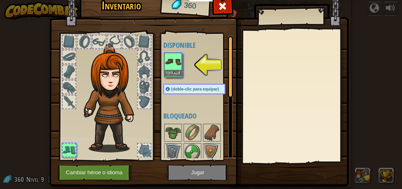
click at [175, 68] on img at bounding box center [173, 61] width 16 height 16
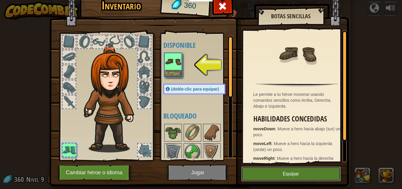
click at [287, 176] on button "Equipar" at bounding box center [291, 173] width 100 height 15
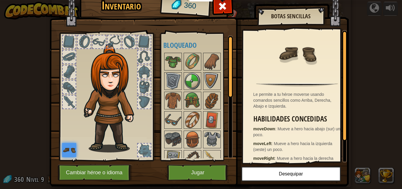
click at [142, 83] on div at bounding box center [144, 86] width 13 height 13
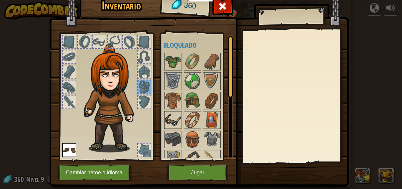
click at [175, 120] on img at bounding box center [173, 120] width 16 height 16
